Goal: Navigation & Orientation: Find specific page/section

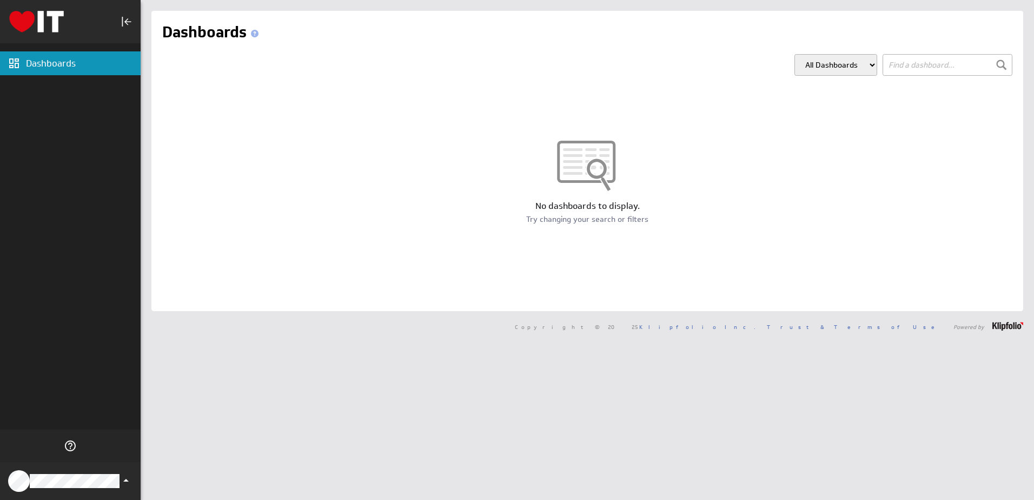
click at [820, 68] on select "All Dashboards My Dashboards" at bounding box center [835, 65] width 83 height 22
select select "my"
click at [794, 54] on select "All Dashboards My Dashboards" at bounding box center [835, 65] width 83 height 22
click at [838, 72] on select "All Dashboards My Dashboards Group: Kommand" at bounding box center [832, 65] width 89 height 22
select select "9102fc26019e328f1b4e930f0aed0f1d"
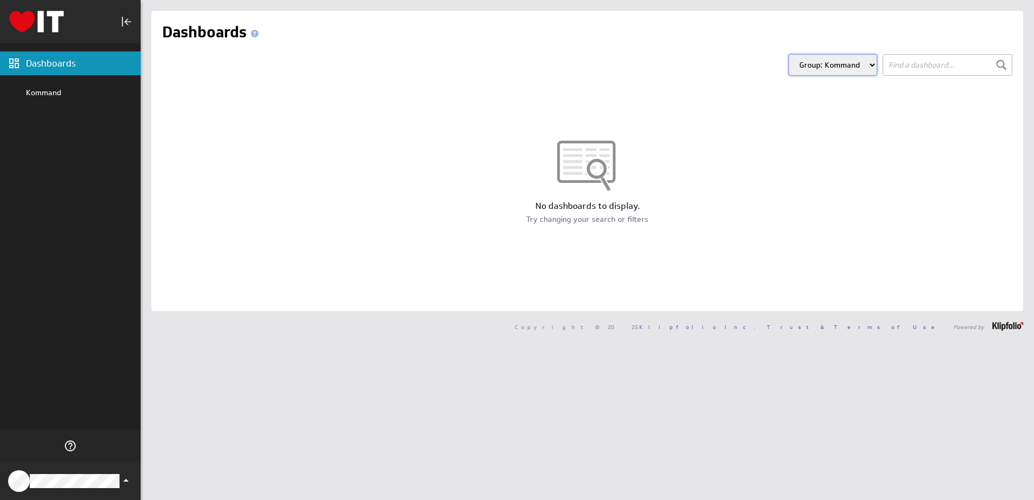
click at [788, 54] on select "All Dashboards My Dashboards Group: Kommand" at bounding box center [832, 65] width 89 height 22
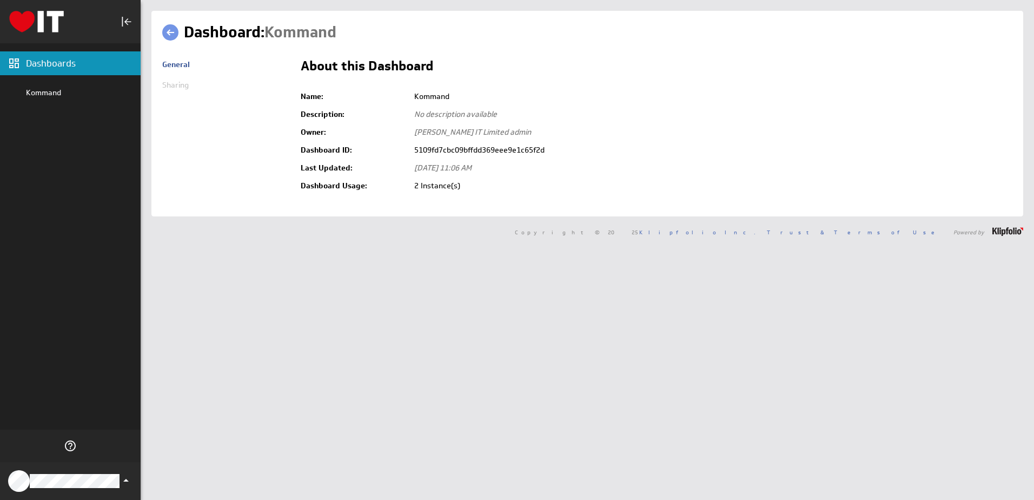
click at [178, 82] on span "Sharing" at bounding box center [175, 85] width 26 height 10
click at [47, 98] on div "Kommand" at bounding box center [70, 92] width 141 height 18
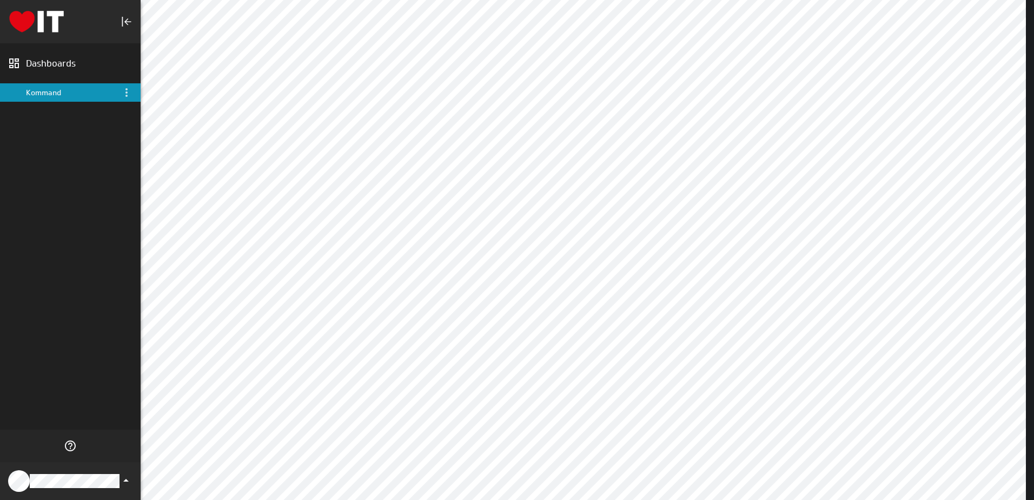
click at [129, 90] on icon "Menu" at bounding box center [126, 92] width 13 height 13
click at [152, 106] on p "About" at bounding box center [153, 107] width 21 height 11
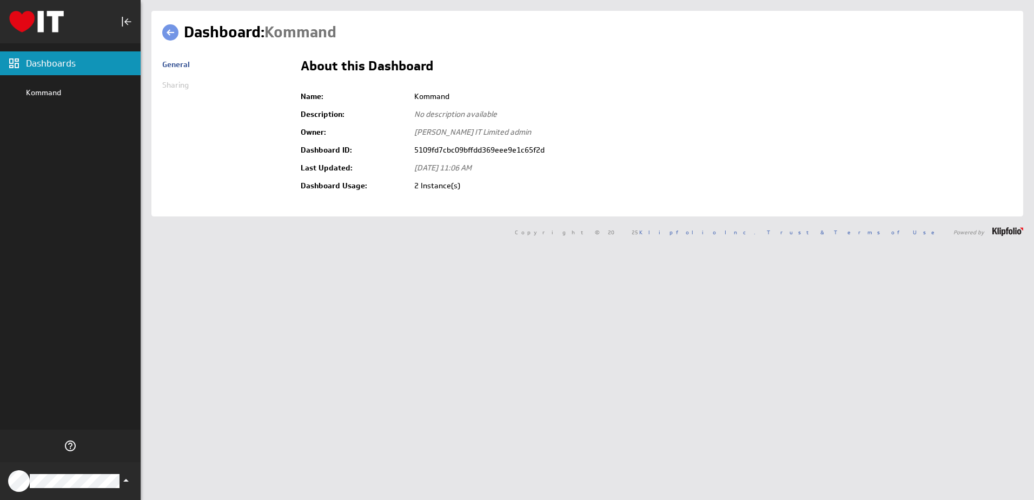
click at [180, 82] on span "Sharing" at bounding box center [175, 85] width 26 height 10
click at [180, 88] on span "Sharing" at bounding box center [175, 85] width 26 height 10
click at [174, 32] on link at bounding box center [170, 32] width 16 height 16
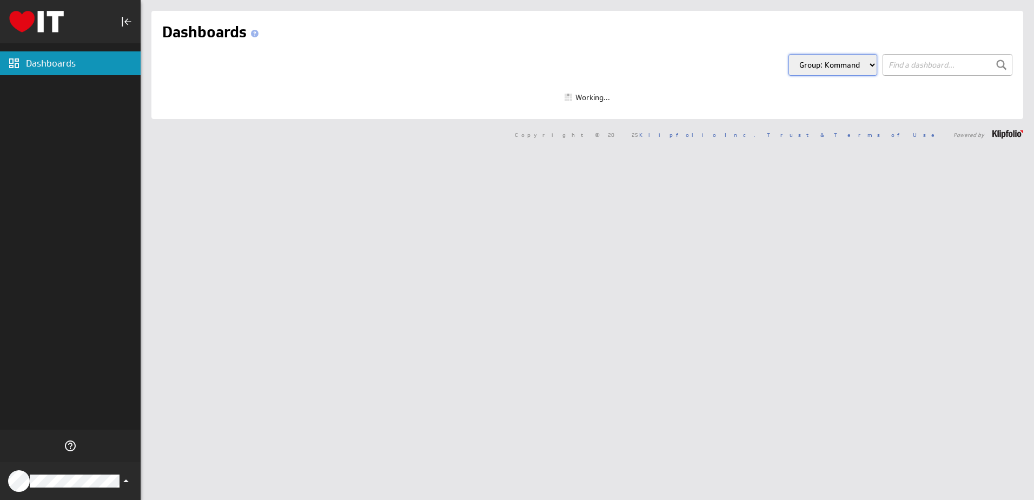
select select "9102fc26019e328f1b4e930f0aed0f1d"
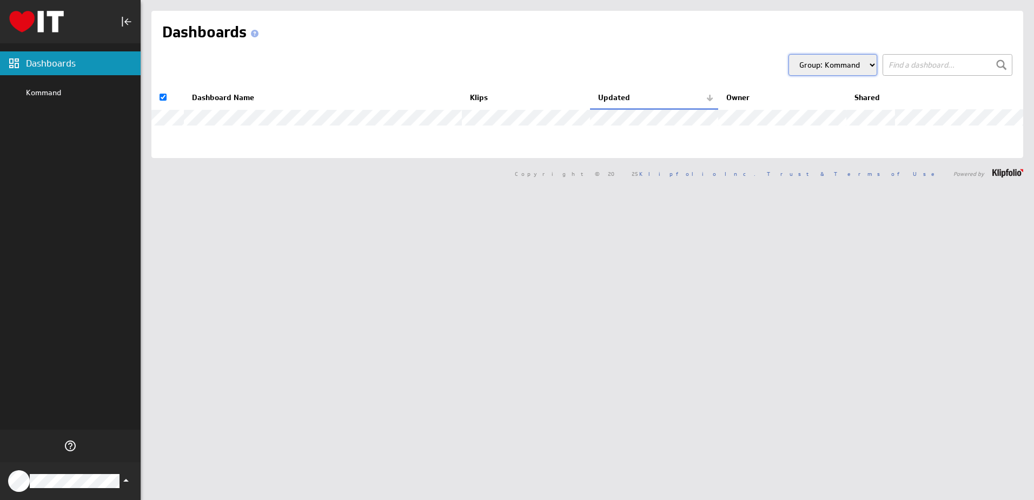
checkbox input "true"
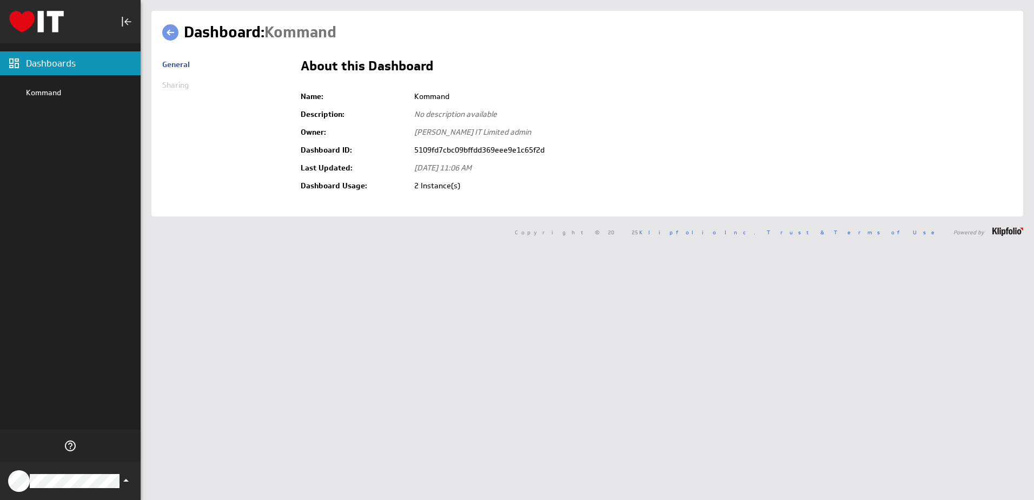
click at [165, 26] on link at bounding box center [170, 32] width 16 height 16
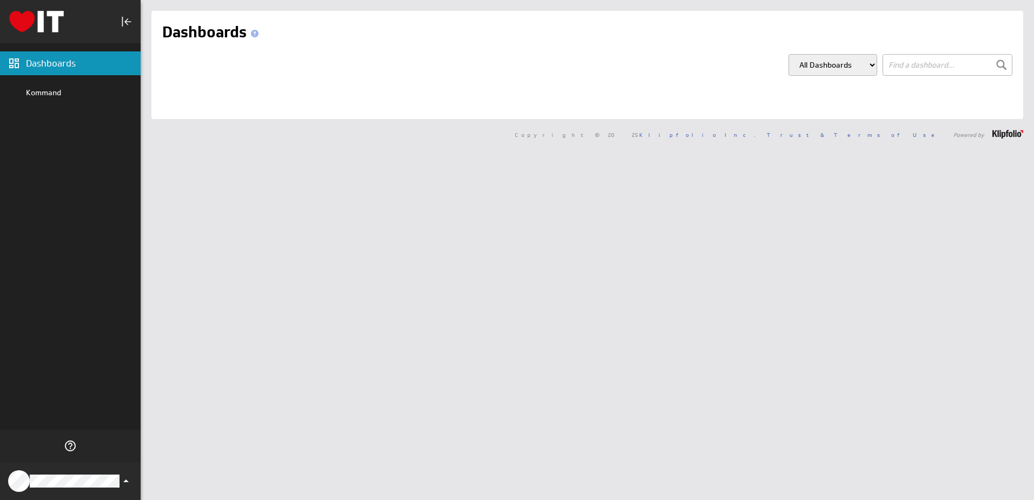
select select "9102fc26019e328f1b4e930f0aed0f1d"
